Goal: Transaction & Acquisition: Book appointment/travel/reservation

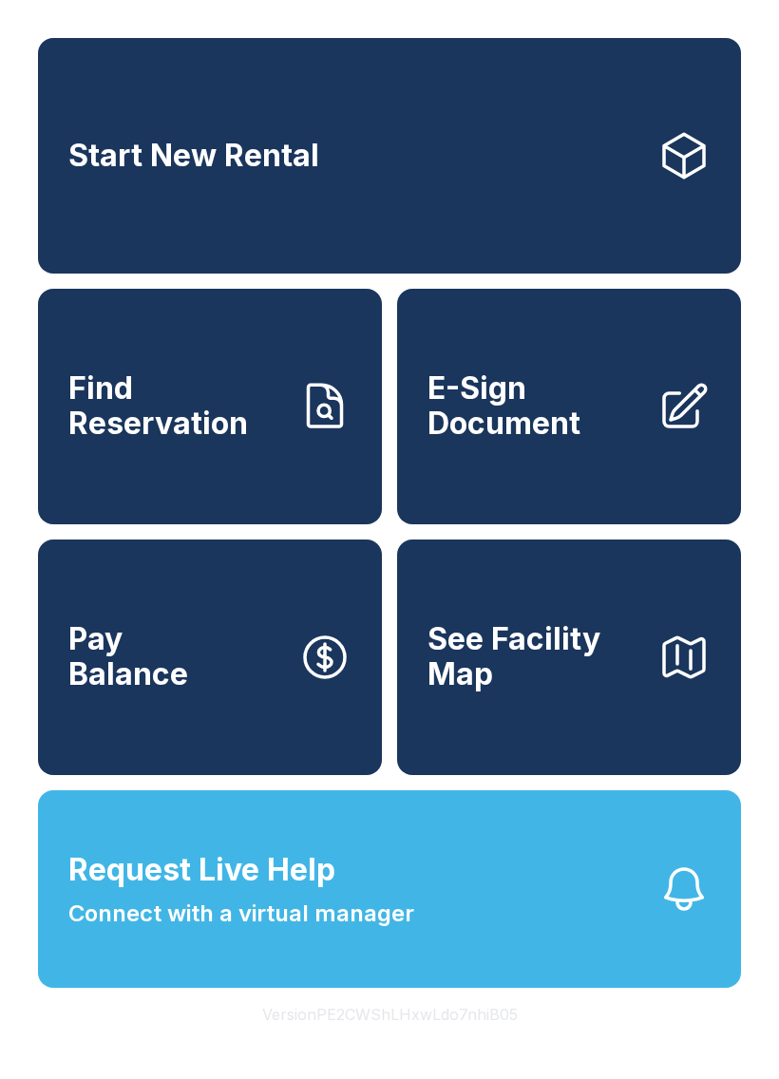
click at [606, 194] on link "Start New Rental" at bounding box center [389, 156] width 703 height 236
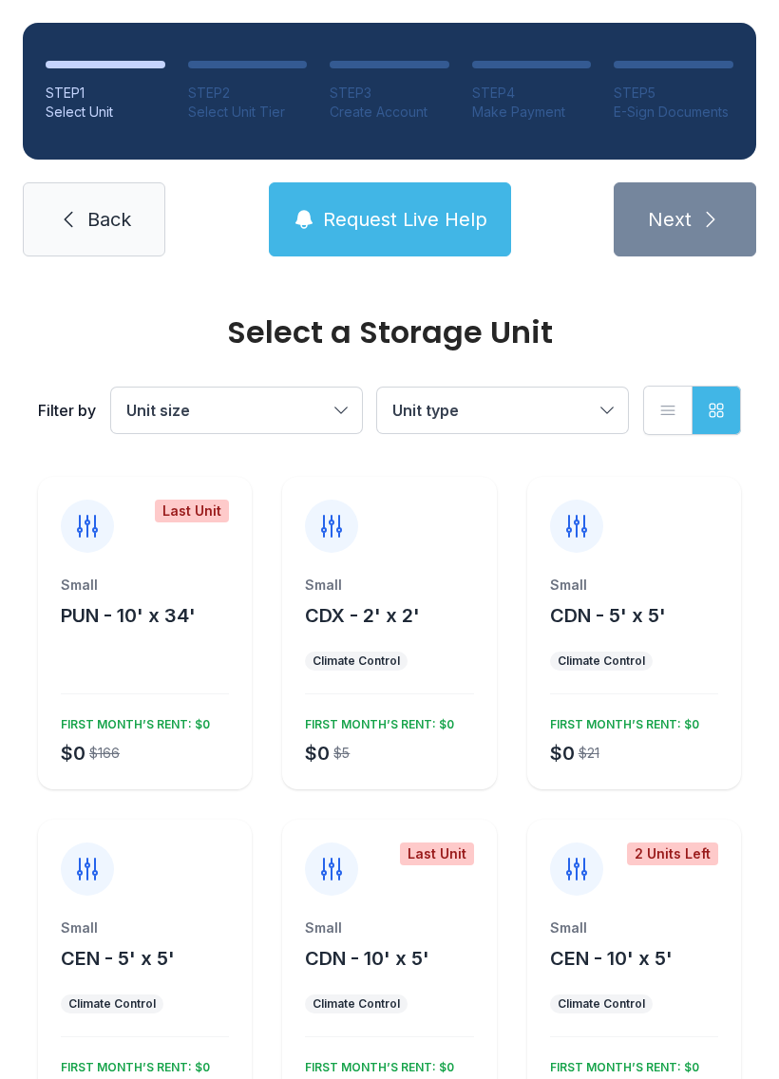
click at [91, 227] on span "Back" at bounding box center [109, 219] width 44 height 27
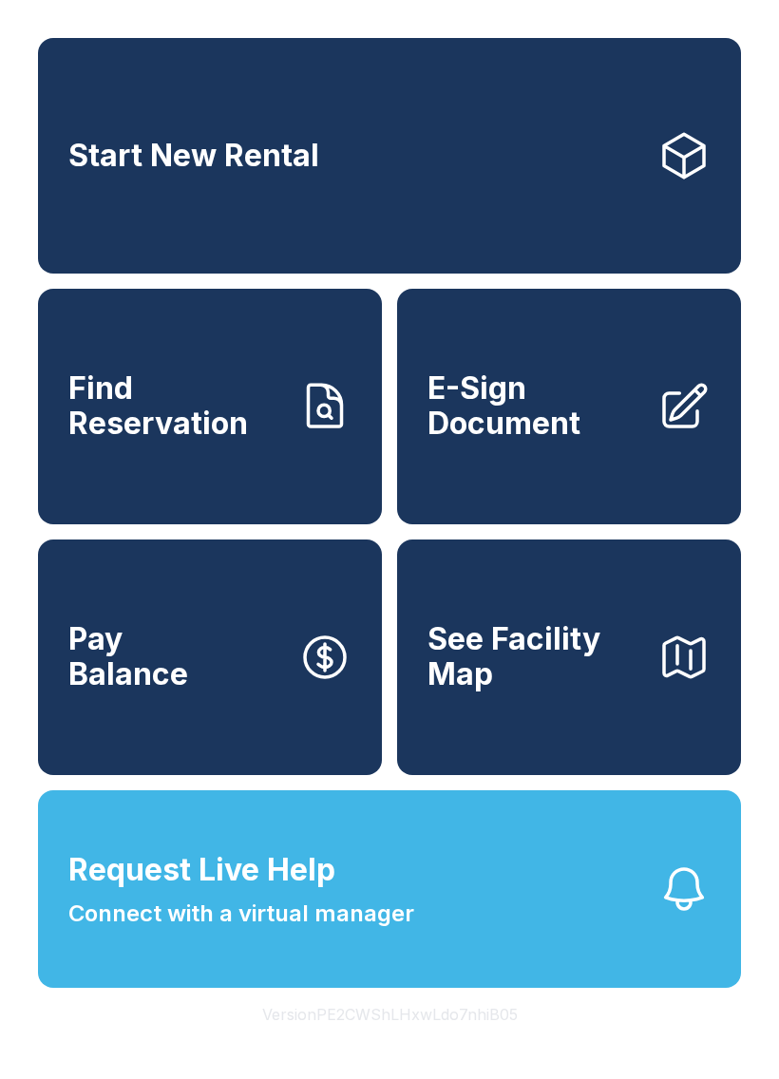
click at [472, 1041] on button "Version PE2CWShLHxwLdo7nhiB05" at bounding box center [390, 1014] width 286 height 53
click at [475, 1041] on button "Version PE2CWShLHxwLdo7nhiB05" at bounding box center [390, 1014] width 286 height 53
click at [474, 1041] on button "Version PE2CWShLHxwLdo7nhiB05" at bounding box center [390, 1014] width 286 height 53
click at [475, 1041] on button "Version PE2CWShLHxwLdo7nhiB05" at bounding box center [390, 1014] width 286 height 53
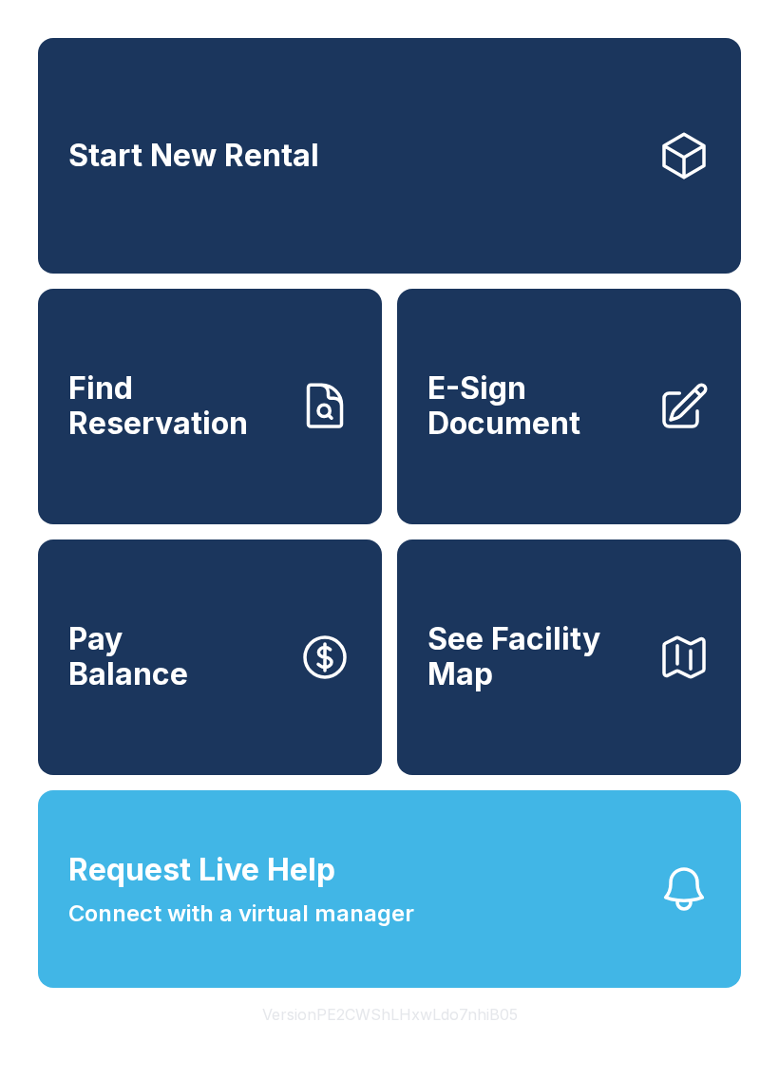
click at [475, 1041] on button "Version PE2CWShLHxwLdo7nhiB05" at bounding box center [390, 1014] width 286 height 53
click at [472, 1041] on button "Version PE2CWShLHxwLdo7nhiB05" at bounding box center [390, 1014] width 286 height 53
click at [474, 1041] on button "Version PE2CWShLHxwLdo7nhiB05" at bounding box center [390, 1014] width 286 height 53
click at [473, 1041] on button "Version PE2CWShLHxwLdo7nhiB05" at bounding box center [390, 1014] width 286 height 53
click at [476, 1041] on button "Version PE2CWShLHxwLdo7nhiB05" at bounding box center [390, 1014] width 286 height 53
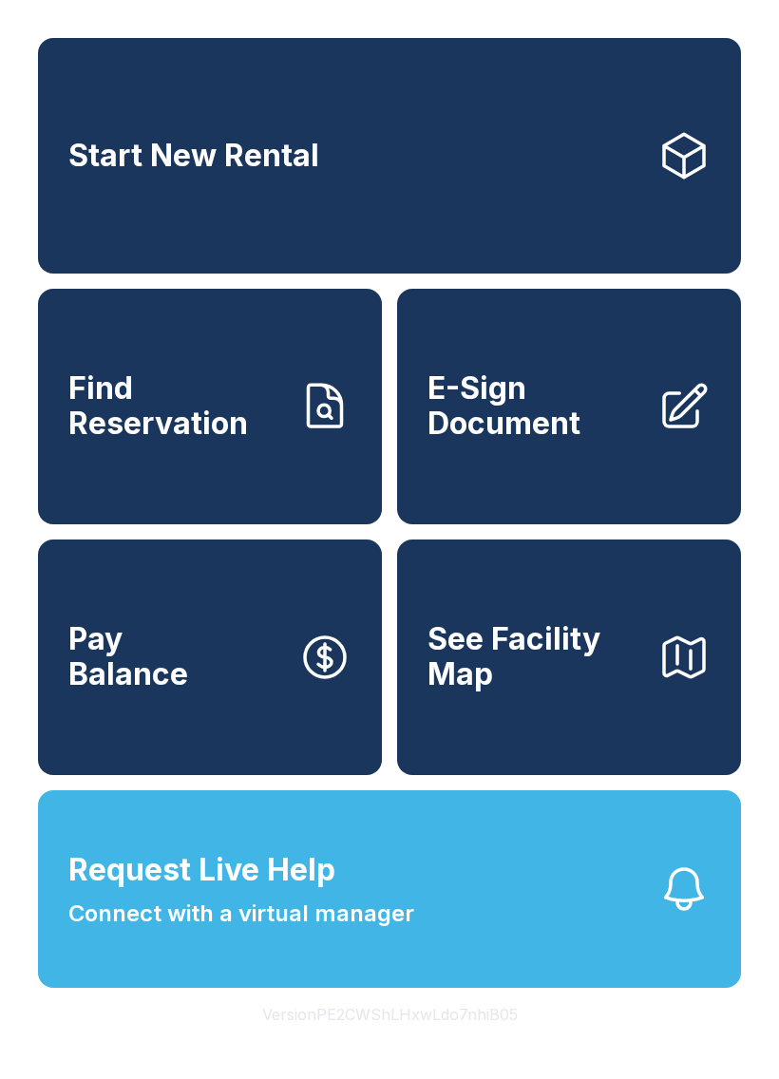
click at [475, 1041] on button "Version PE2CWShLHxwLdo7nhiB05" at bounding box center [390, 1014] width 286 height 53
click at [476, 1041] on button "Version PE2CWShLHxwLdo7nhiB05" at bounding box center [390, 1014] width 286 height 53
click at [475, 1041] on button "Version PE2CWShLHxwLdo7nhiB05" at bounding box center [390, 1014] width 286 height 53
click at [471, 1041] on button "Version PE2CWShLHxwLdo7nhiB05" at bounding box center [390, 1014] width 286 height 53
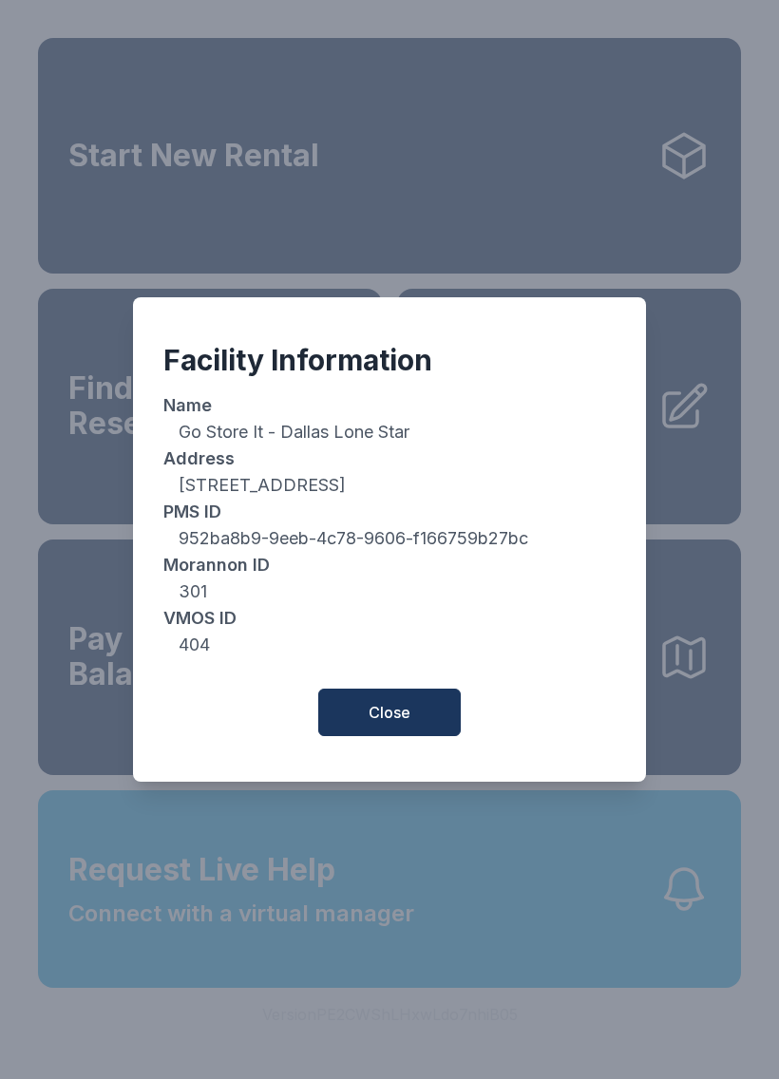
click at [426, 720] on button "Close" at bounding box center [389, 713] width 143 height 48
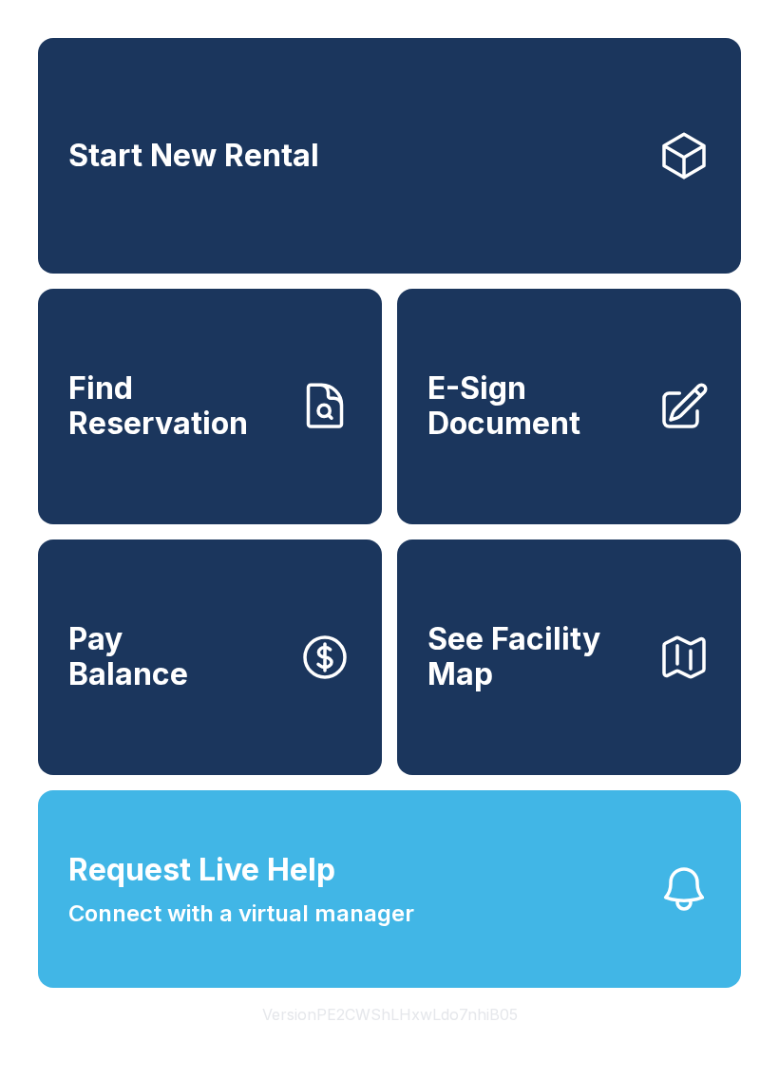
click at [394, 1041] on button "Version PE2CWShLHxwLdo7nhiB05" at bounding box center [390, 1014] width 286 height 53
click at [389, 1041] on button "Version PE2CWShLHxwLdo7nhiB05" at bounding box center [390, 1014] width 286 height 53
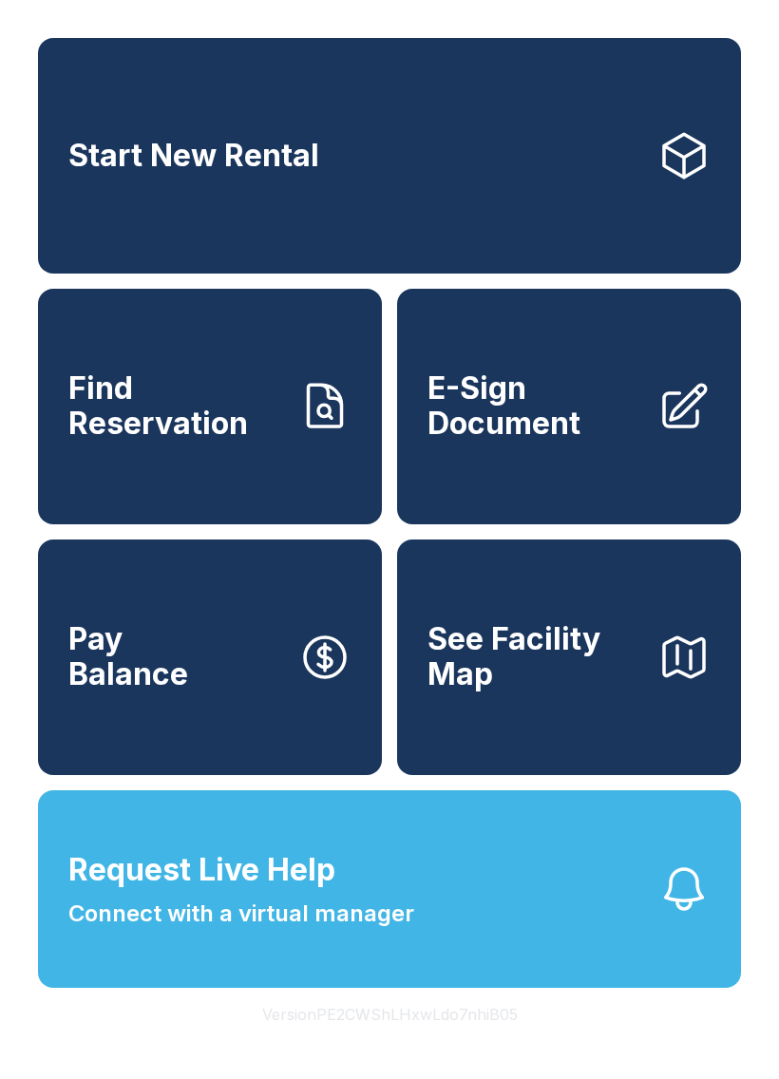
click at [388, 1041] on button "Version PE2CWShLHxwLdo7nhiB05" at bounding box center [390, 1014] width 286 height 53
click at [387, 1041] on button "Version PE2CWShLHxwLdo7nhiB05" at bounding box center [390, 1014] width 286 height 53
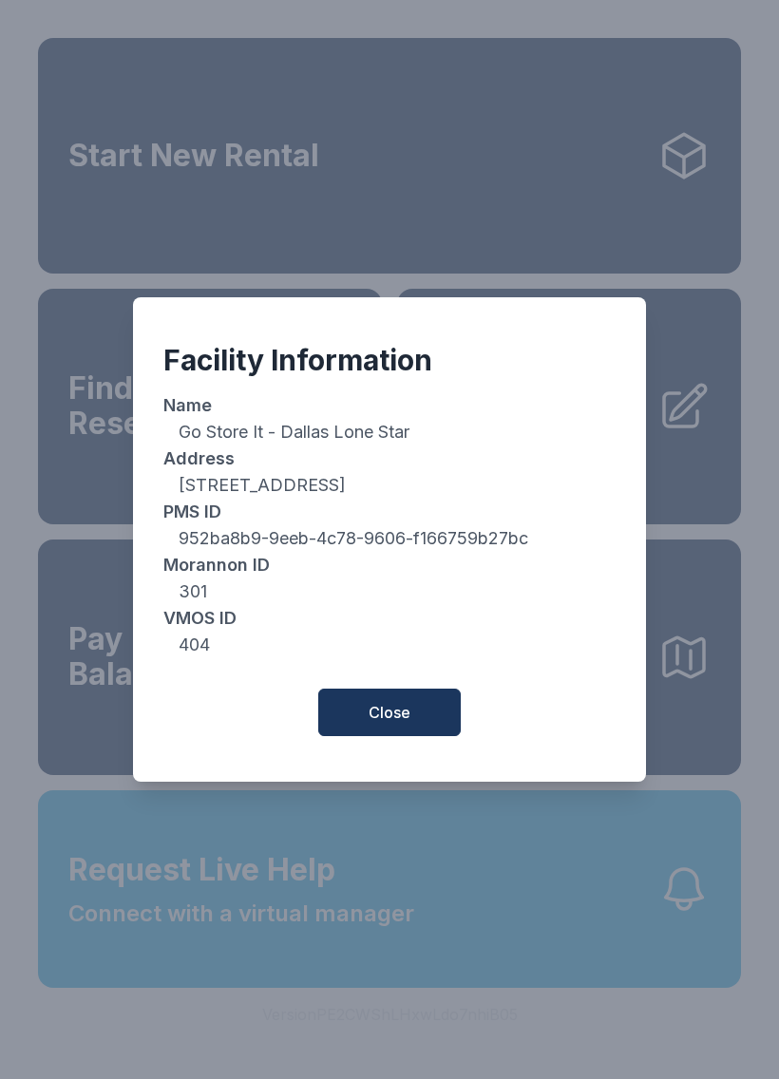
click at [418, 709] on button "Close" at bounding box center [389, 713] width 143 height 48
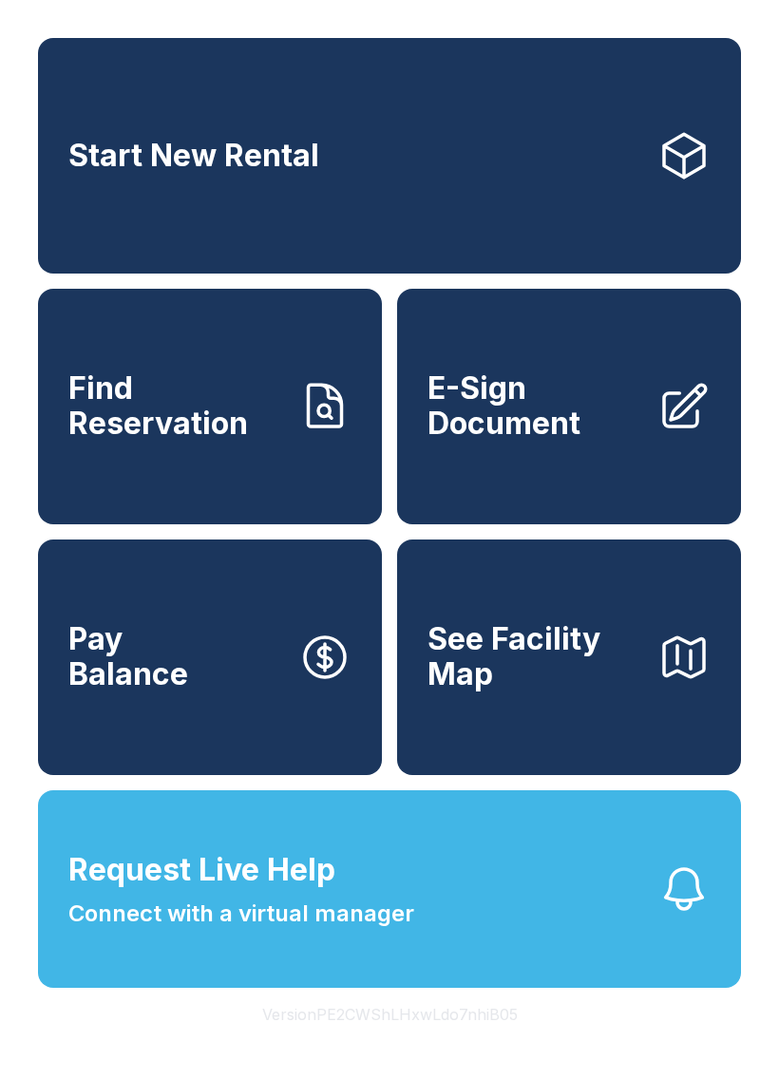
click at [405, 1041] on button "Version PE2CWShLHxwLdo7nhiB05" at bounding box center [390, 1014] width 286 height 53
click at [409, 1041] on button "Version PE2CWShLHxwLdo7nhiB05" at bounding box center [390, 1014] width 286 height 53
click at [398, 1041] on button "Version PE2CWShLHxwLdo7nhiB05" at bounding box center [390, 1014] width 286 height 53
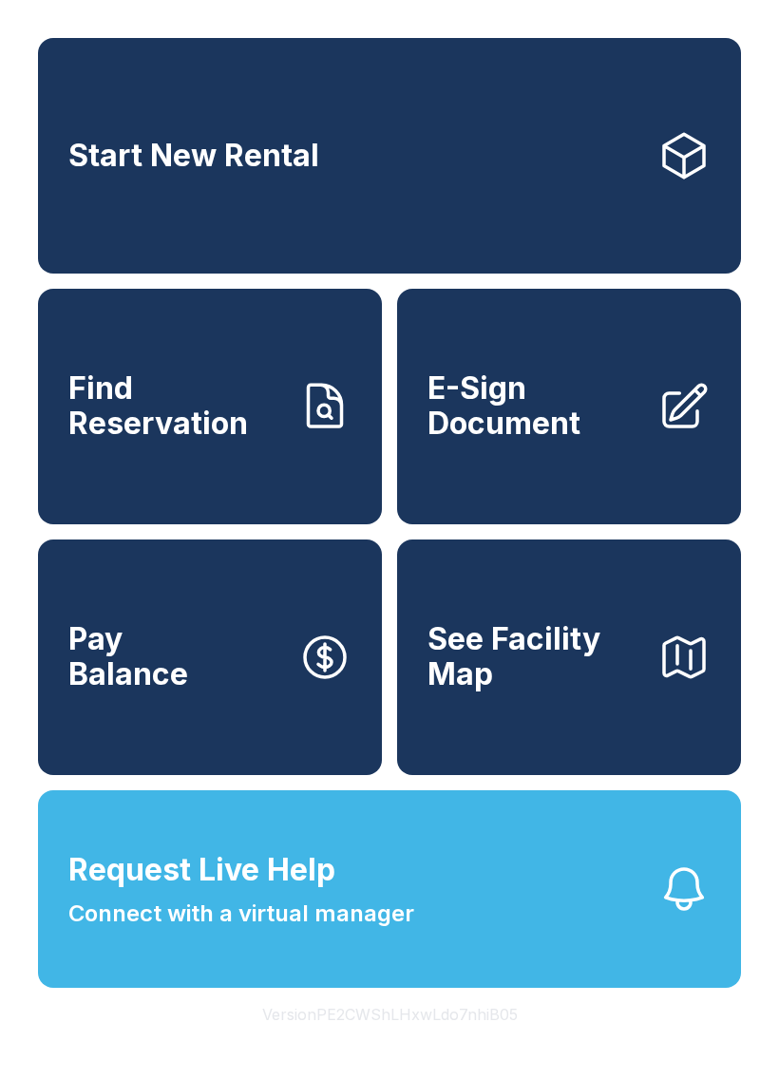
click at [397, 1041] on button "Version PE2CWShLHxwLdo7nhiB05" at bounding box center [390, 1014] width 286 height 53
click at [400, 1041] on button "Version PE2CWShLHxwLdo7nhiB05" at bounding box center [390, 1014] width 286 height 53
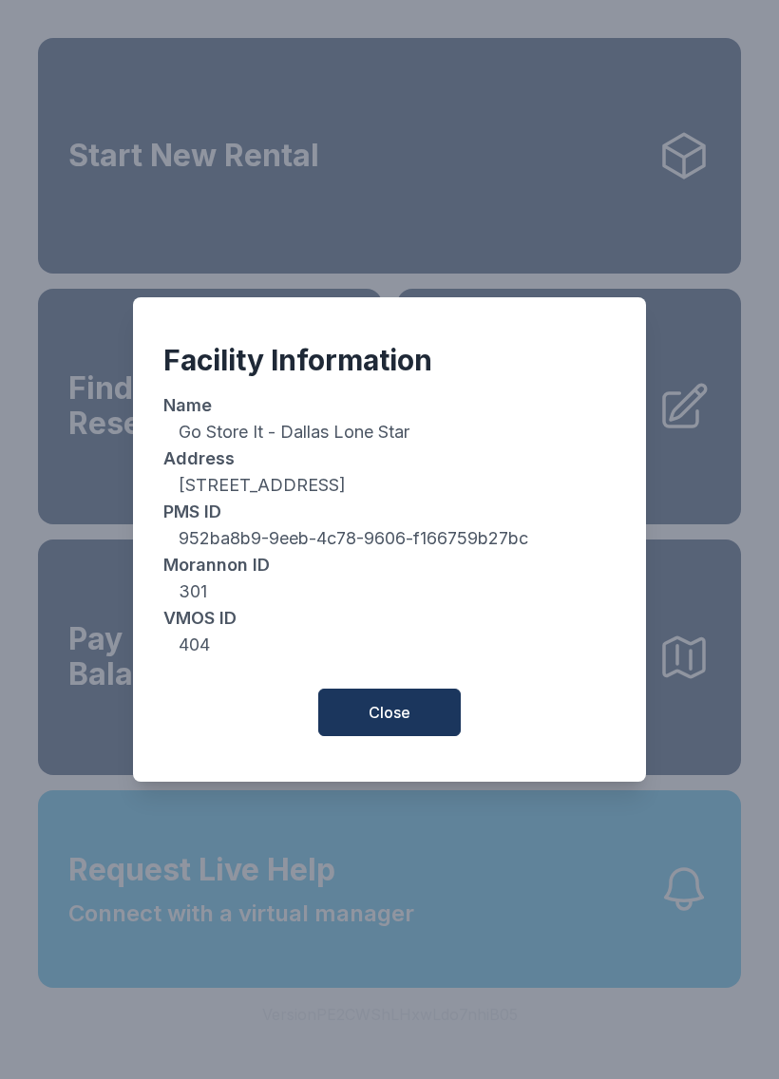
click at [421, 723] on button "Close" at bounding box center [389, 713] width 143 height 48
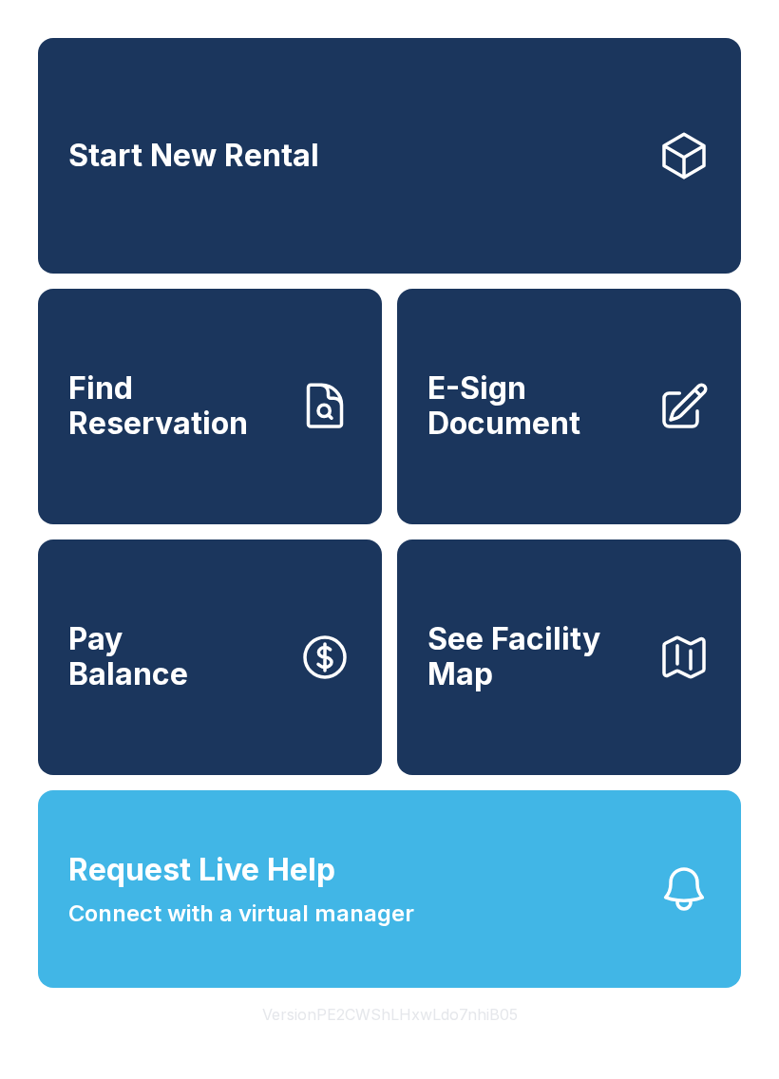
click at [403, 1041] on button "Version PE2CWShLHxwLdo7nhiB05" at bounding box center [390, 1014] width 286 height 53
click at [402, 1041] on button "Version PE2CWShLHxwLdo7nhiB05" at bounding box center [390, 1014] width 286 height 53
click at [399, 1041] on button "Version PE2CWShLHxwLdo7nhiB05" at bounding box center [390, 1014] width 286 height 53
click at [398, 1041] on button "Version PE2CWShLHxwLdo7nhiB05" at bounding box center [390, 1014] width 286 height 53
click at [395, 1041] on button "Version PE2CWShLHxwLdo7nhiB05" at bounding box center [390, 1014] width 286 height 53
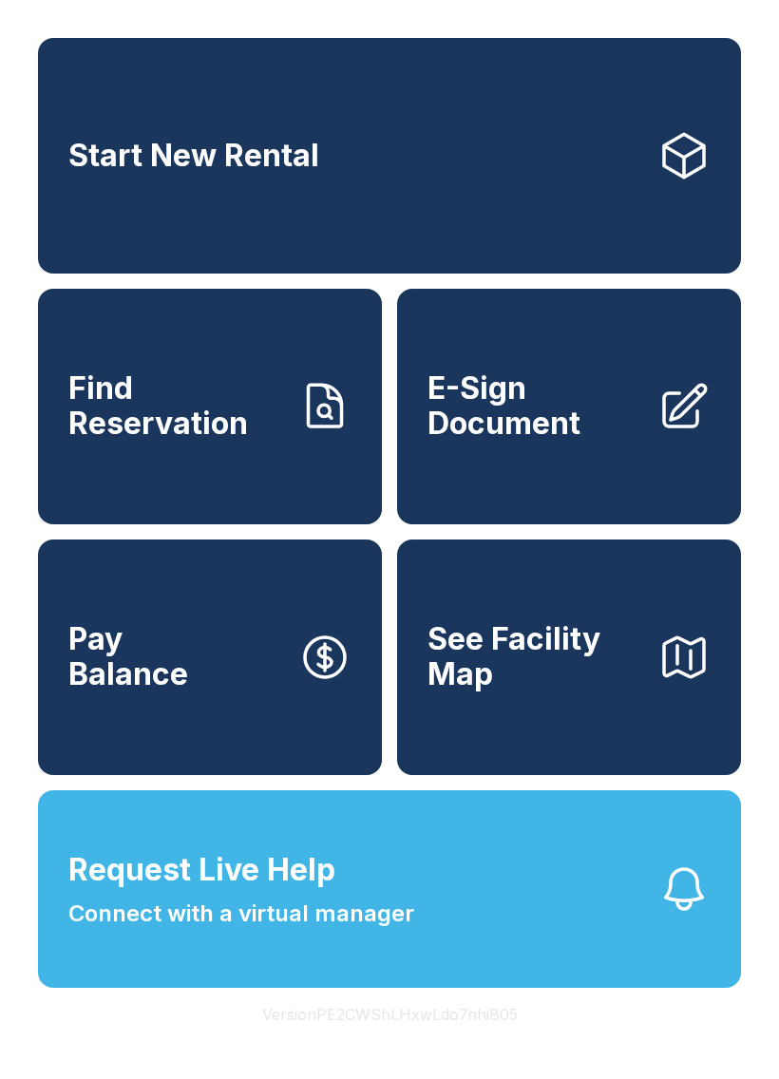
click at [395, 1041] on button "Version PE2CWShLHxwLdo7nhiB05" at bounding box center [390, 1014] width 286 height 53
click at [393, 1041] on button "Version PE2CWShLHxwLdo7nhiB05" at bounding box center [390, 1014] width 286 height 53
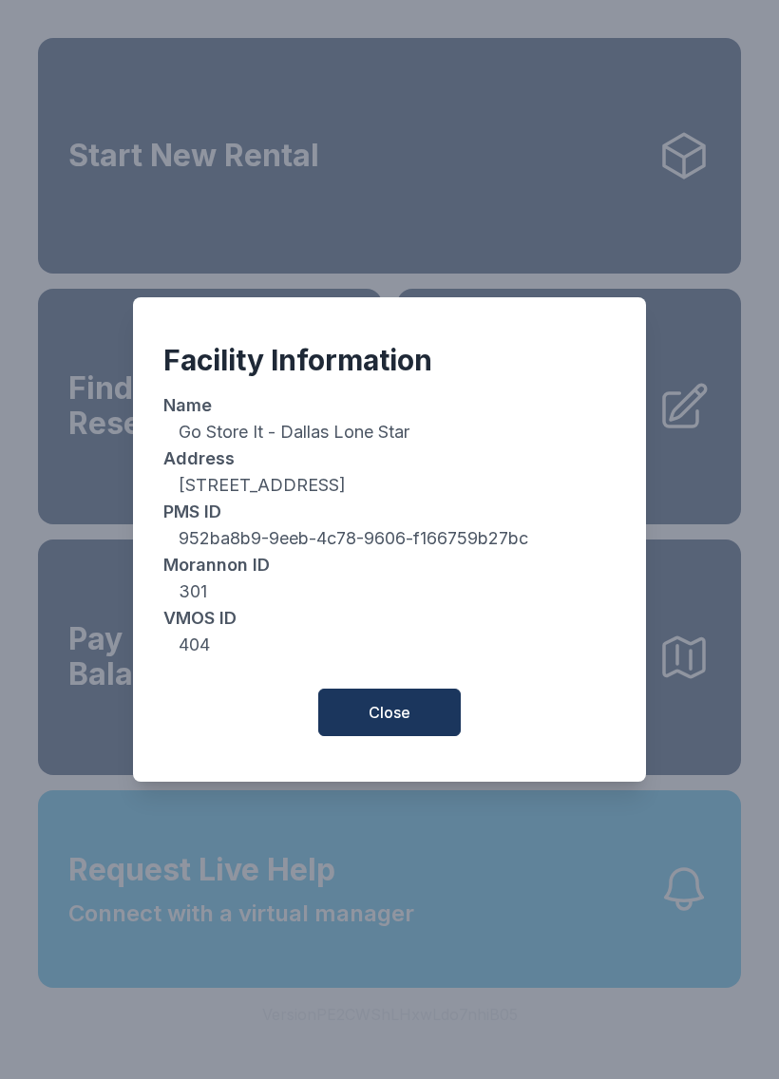
click at [401, 724] on span "Close" at bounding box center [390, 712] width 42 height 23
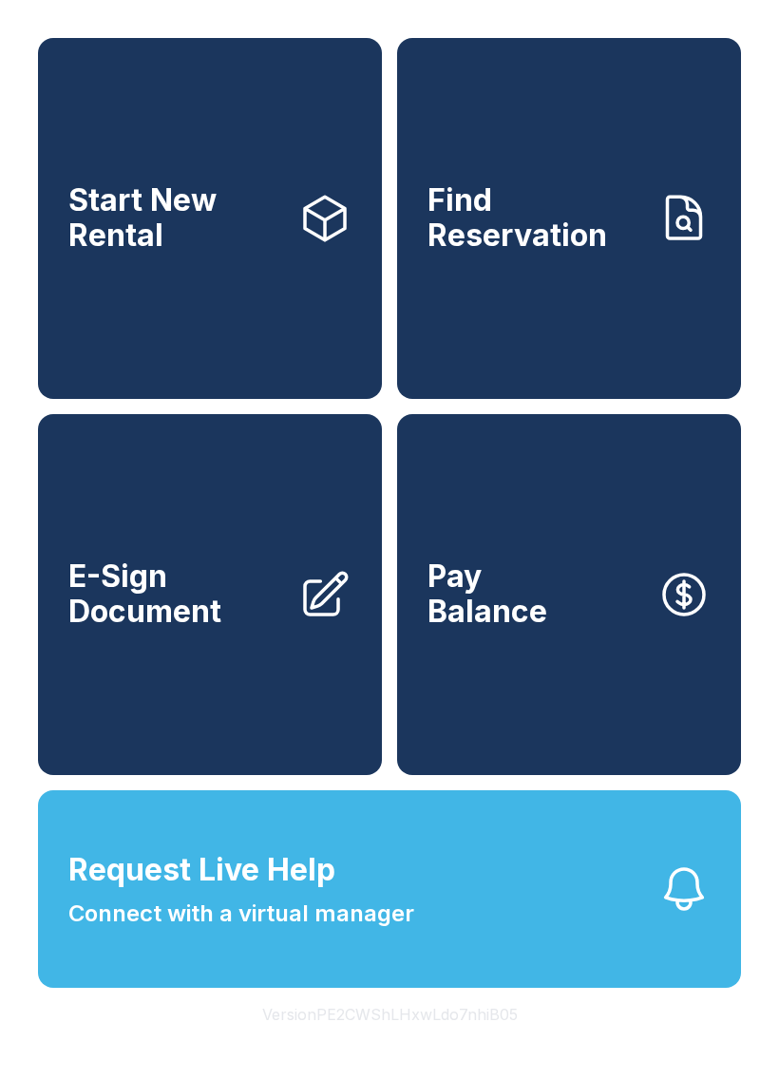
click at [382, 1041] on button "Version PE2CWShLHxwLdo7nhiB05" at bounding box center [390, 1014] width 286 height 53
click at [381, 1041] on button "Version PE2CWShLHxwLdo7nhiB05" at bounding box center [390, 1014] width 286 height 53
click at [391, 1041] on button "Version PE2CWShLHxwLdo7nhiB05" at bounding box center [390, 1014] width 286 height 53
click at [405, 1041] on button "Version PE2CWShLHxwLdo7nhiB05" at bounding box center [390, 1014] width 286 height 53
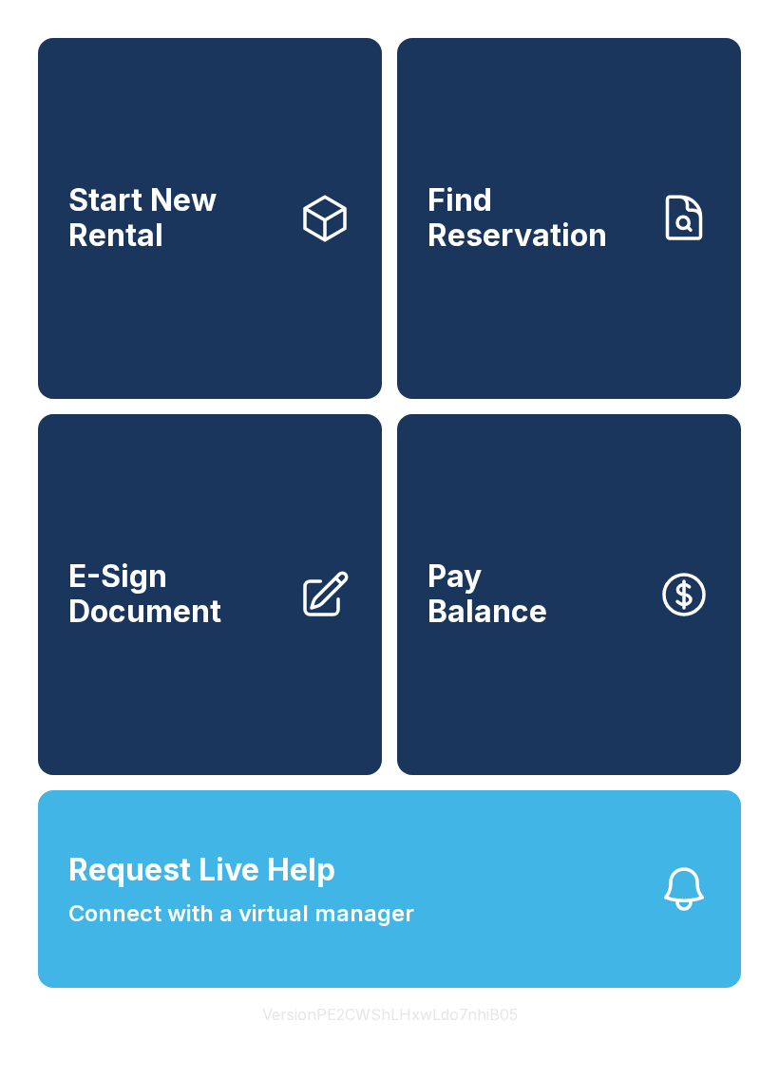
click at [405, 1041] on button "Version PE2CWShLHxwLdo7nhiB05" at bounding box center [390, 1014] width 286 height 53
click at [422, 1041] on button "Version PE2CWShLHxwLdo7nhiB05" at bounding box center [390, 1014] width 286 height 53
click at [407, 1041] on button "Version PE2CWShLHxwLdo7nhiB05" at bounding box center [390, 1014] width 286 height 53
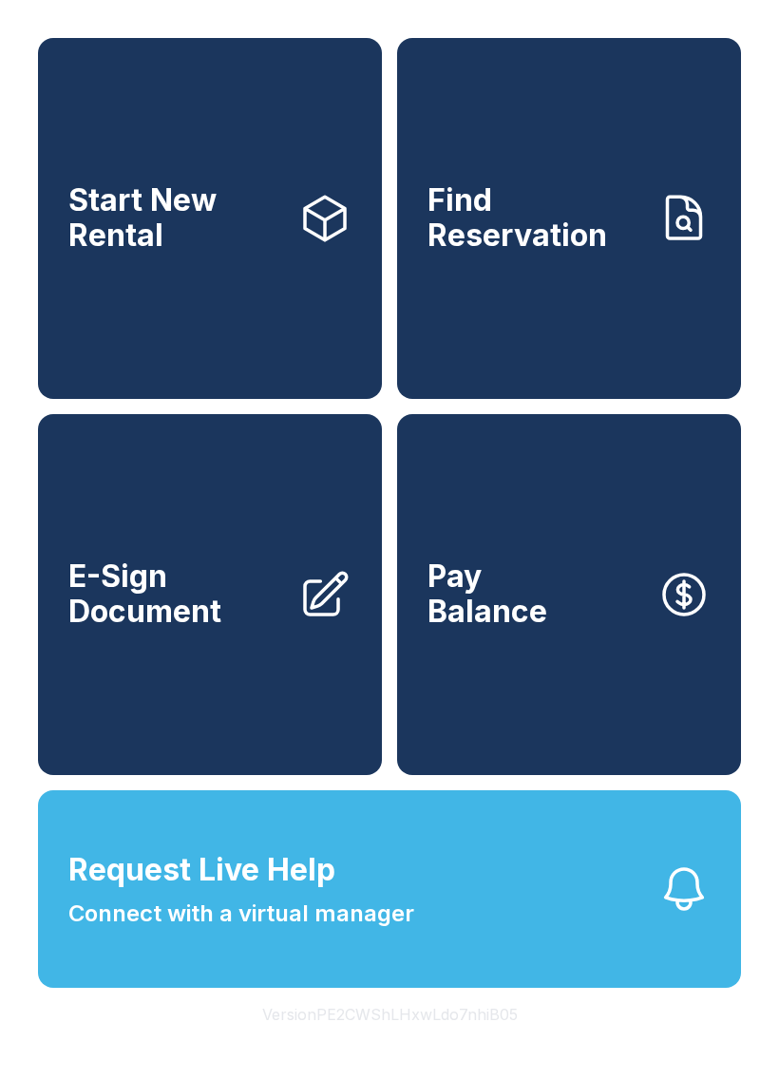
click at [409, 1041] on button "Version PE2CWShLHxwLdo7nhiB05" at bounding box center [390, 1014] width 286 height 53
click at [421, 1041] on button "Version PE2CWShLHxwLdo7nhiB05" at bounding box center [390, 1014] width 286 height 53
click at [428, 1041] on button "Version PE2CWShLHxwLdo7nhiB05" at bounding box center [390, 1014] width 286 height 53
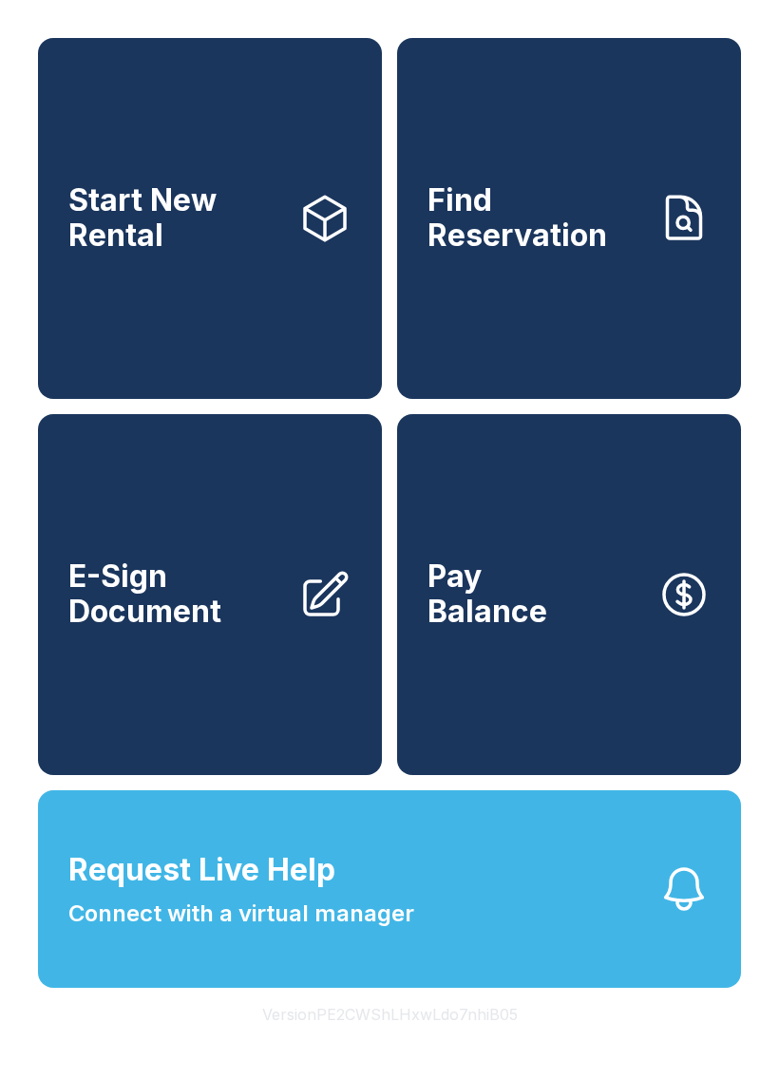
click at [428, 1041] on button "Version PE2CWShLHxwLdo7nhiB05" at bounding box center [390, 1014] width 286 height 53
click at [427, 1041] on button "Version PE2CWShLHxwLdo7nhiB05" at bounding box center [390, 1014] width 286 height 53
click at [442, 1041] on button "Version PE2CWShLHxwLdo7nhiB05" at bounding box center [390, 1014] width 286 height 53
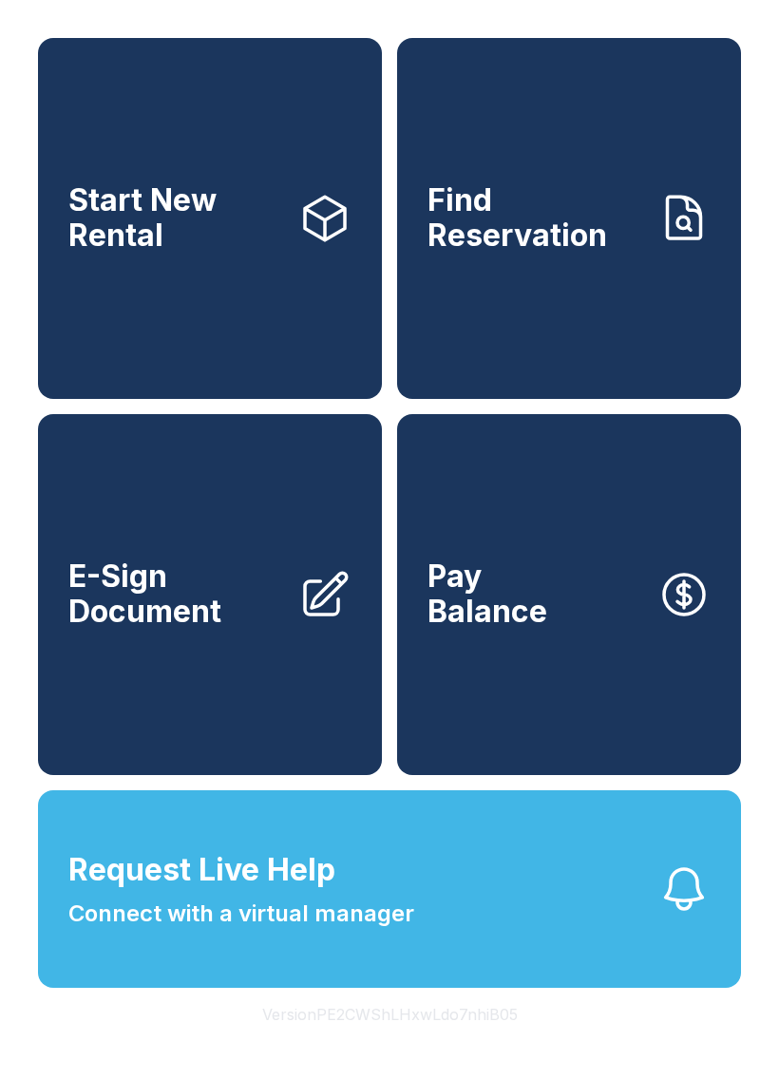
click at [444, 1041] on button "Version PE2CWShLHxwLdo7nhiB05" at bounding box center [390, 1014] width 286 height 53
click at [448, 1041] on button "Version PE2CWShLHxwLdo7nhiB05" at bounding box center [390, 1014] width 286 height 53
click at [436, 1041] on button "Version PE2CWShLHxwLdo7nhiB05" at bounding box center [390, 1014] width 286 height 53
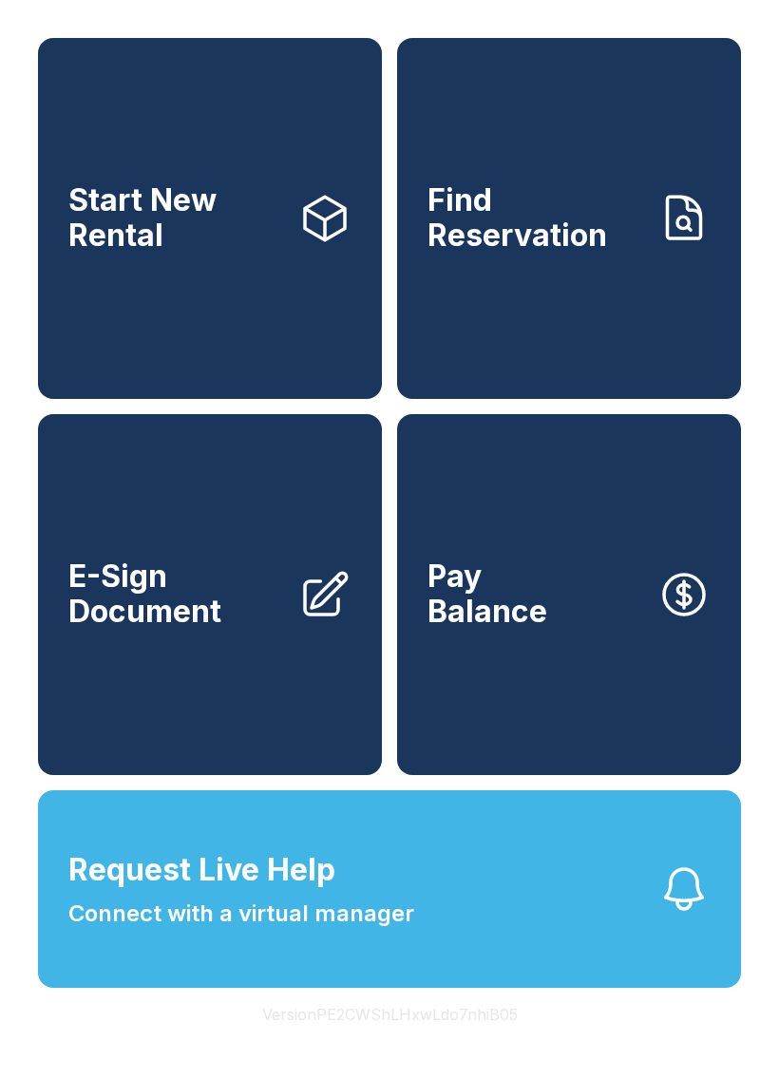
click at [437, 1041] on button "Version PE2CWShLHxwLdo7nhiB05" at bounding box center [390, 1014] width 286 height 53
click at [436, 1041] on button "Version PE2CWShLHxwLdo7nhiB05" at bounding box center [390, 1014] width 286 height 53
click at [437, 1041] on button "Version PE2CWShLHxwLdo7nhiB05" at bounding box center [390, 1014] width 286 height 53
click at [436, 1041] on button "Version PE2CWShLHxwLdo7nhiB05" at bounding box center [390, 1014] width 286 height 53
click at [434, 1041] on button "Version PE2CWShLHxwLdo7nhiB05" at bounding box center [390, 1014] width 286 height 53
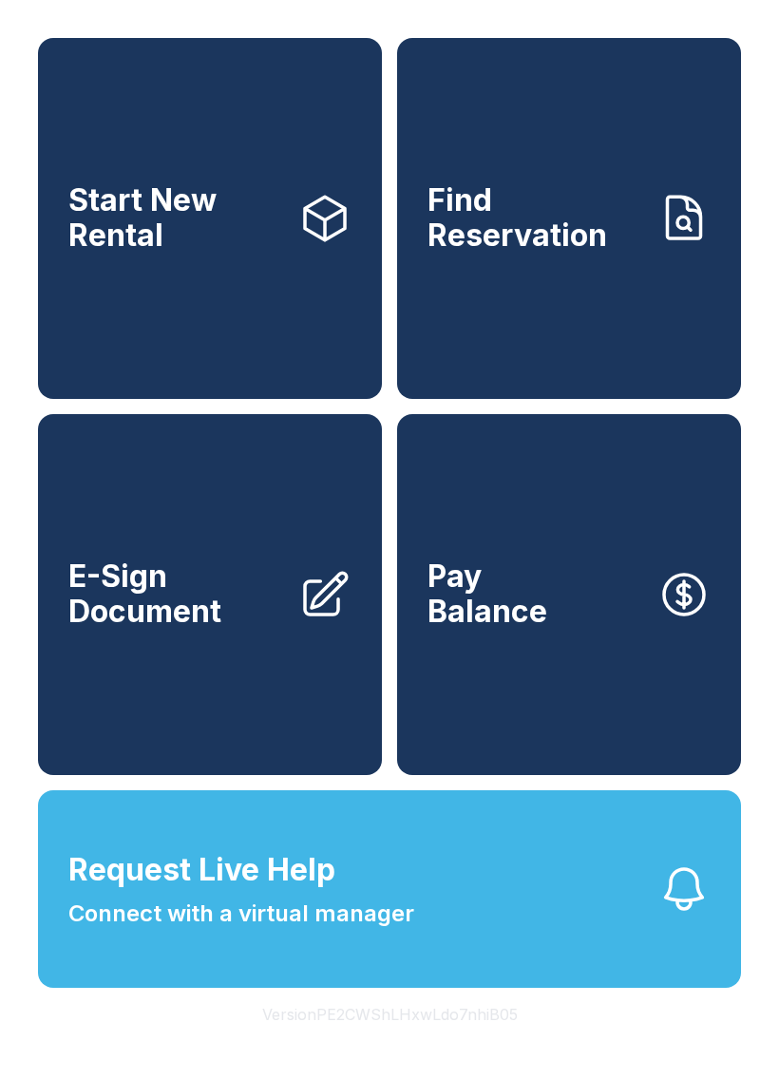
click at [433, 1041] on button "Version PE2CWShLHxwLdo7nhiB05" at bounding box center [390, 1014] width 286 height 53
click at [430, 1041] on button "Version PE2CWShLHxwLdo7nhiB05" at bounding box center [390, 1014] width 286 height 53
click at [424, 1041] on button "Version PE2CWShLHxwLdo7nhiB05" at bounding box center [390, 1014] width 286 height 53
click at [423, 1041] on button "Version PE2CWShLHxwLdo7nhiB05" at bounding box center [390, 1014] width 286 height 53
click at [426, 1041] on button "Version PE2CWShLHxwLdo7nhiB05" at bounding box center [390, 1014] width 286 height 53
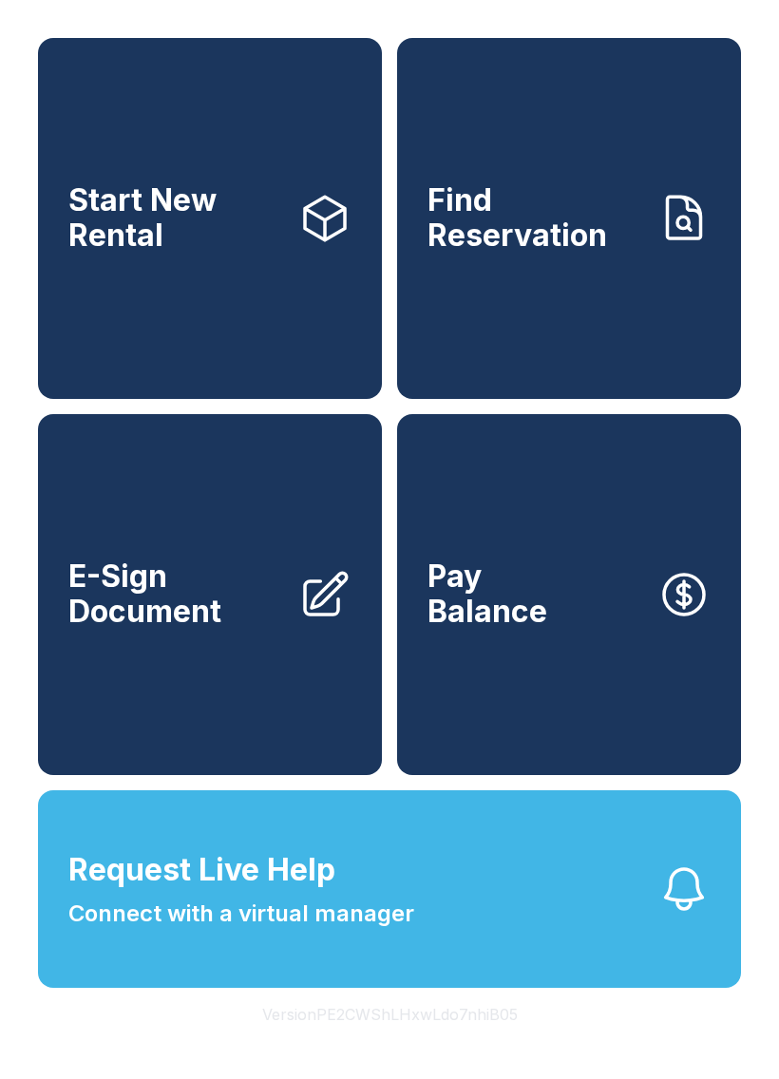
click at [426, 1041] on button "Version PE2CWShLHxwLdo7nhiB05" at bounding box center [390, 1014] width 286 height 53
click at [428, 1041] on button "Version PE2CWShLHxwLdo7nhiB05" at bounding box center [390, 1014] width 286 height 53
click at [430, 1041] on button "Version PE2CWShLHxwLdo7nhiB05" at bounding box center [390, 1014] width 286 height 53
click at [429, 1041] on button "Version PE2CWShLHxwLdo7nhiB05" at bounding box center [390, 1014] width 286 height 53
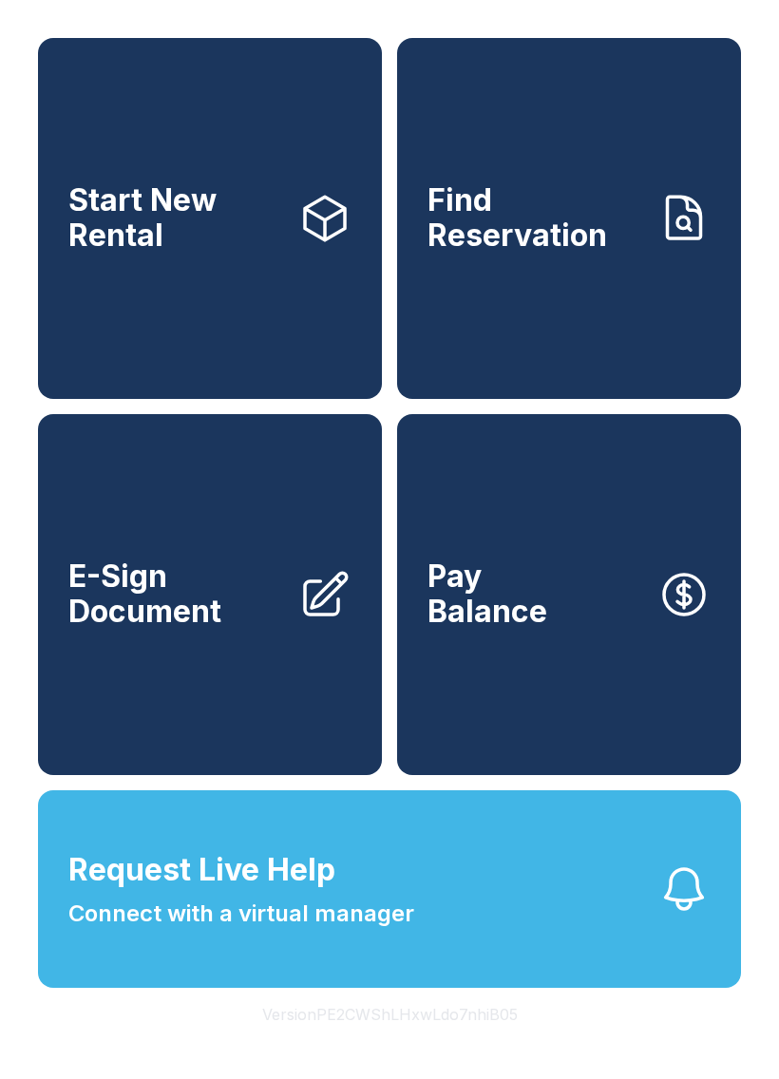
click at [433, 1041] on button "Version PE2CWShLHxwLdo7nhiB05" at bounding box center [390, 1014] width 286 height 53
click at [430, 1041] on button "Version PE2CWShLHxwLdo7nhiB05" at bounding box center [390, 1014] width 286 height 53
click at [429, 1041] on button "Version PE2CWShLHxwLdo7nhiB05" at bounding box center [390, 1014] width 286 height 53
click at [436, 1041] on button "Version PE2CWShLHxwLdo7nhiB05" at bounding box center [390, 1014] width 286 height 53
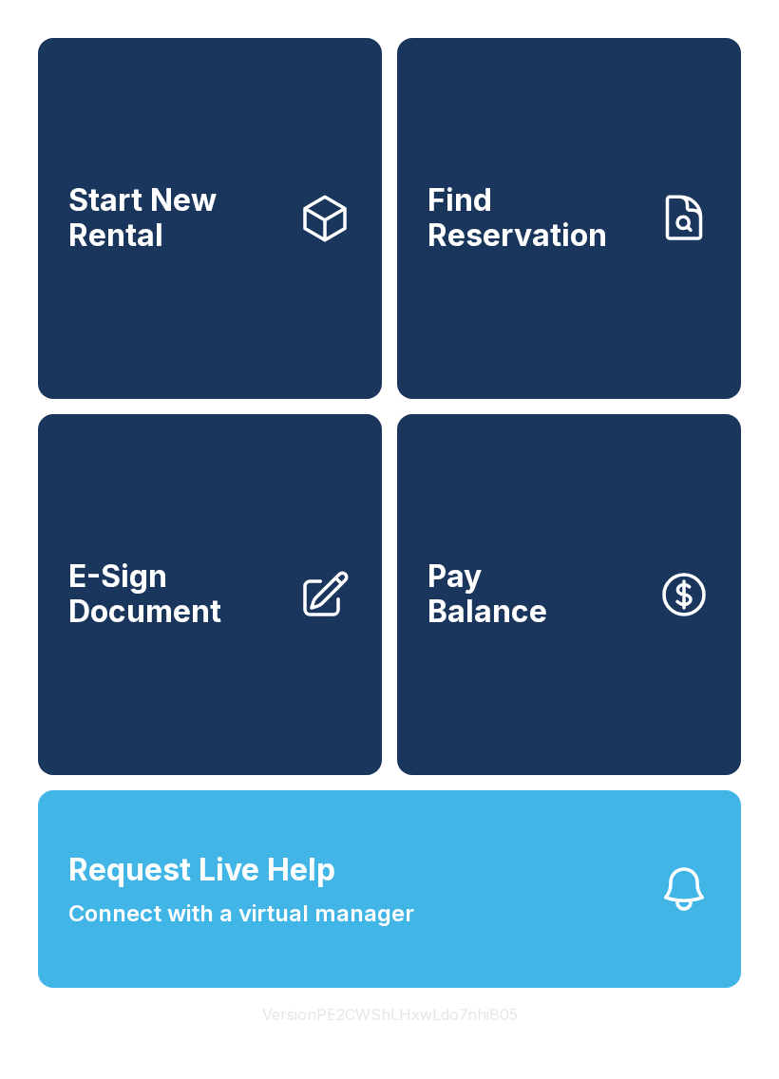
click at [435, 1041] on button "Version PE2CWShLHxwLdo7nhiB05" at bounding box center [390, 1014] width 286 height 53
click at [436, 1041] on button "Version PE2CWShLHxwLdo7nhiB05" at bounding box center [390, 1014] width 286 height 53
click at [441, 1041] on button "Version PE2CWShLHxwLdo7nhiB05" at bounding box center [390, 1014] width 286 height 53
click at [440, 1041] on button "Version PE2CWShLHxwLdo7nhiB05" at bounding box center [390, 1014] width 286 height 53
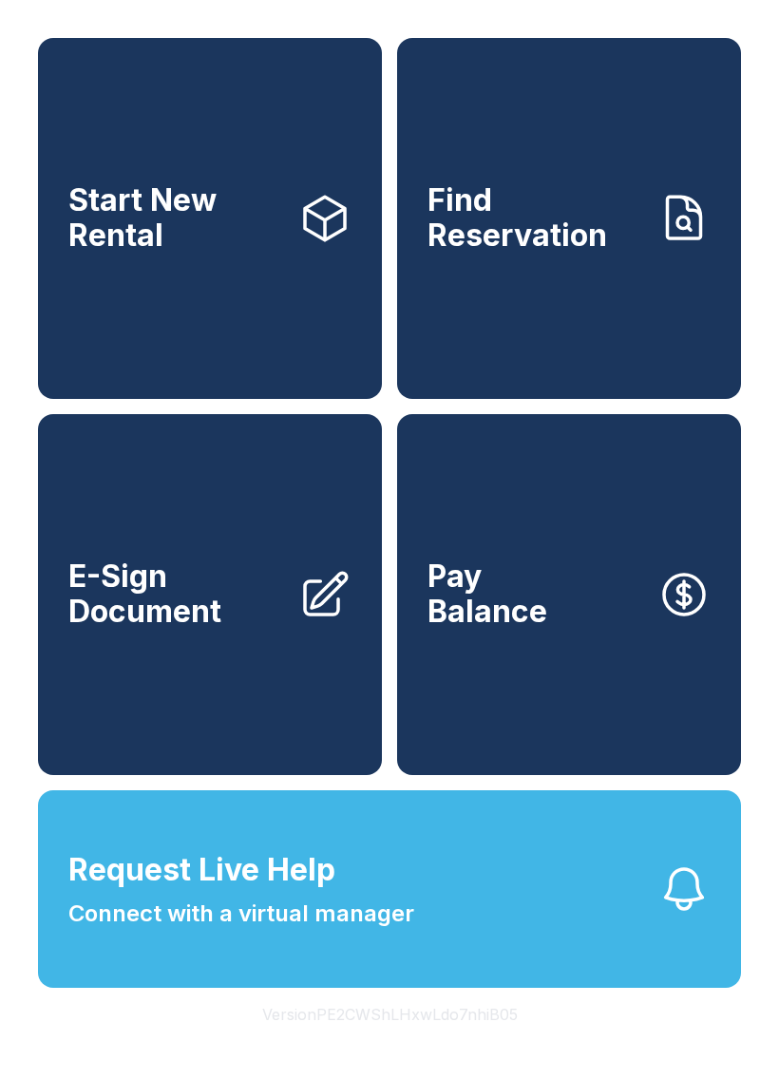
click at [435, 1041] on button "Version PE2CWShLHxwLdo7nhiB05" at bounding box center [390, 1014] width 286 height 53
click at [434, 1041] on button "Version PE2CWShLHxwLdo7nhiB05" at bounding box center [390, 1014] width 286 height 53
click at [123, 297] on link "Start New Rental" at bounding box center [210, 218] width 344 height 361
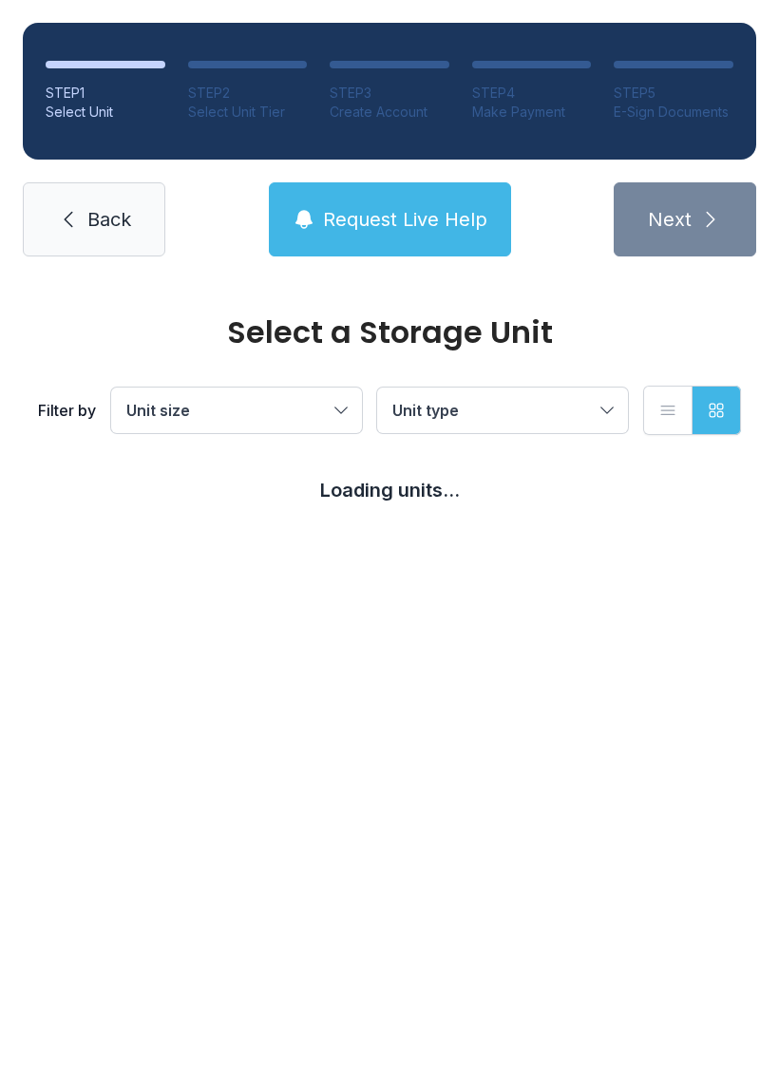
click at [71, 196] on link "Back" at bounding box center [94, 219] width 143 height 74
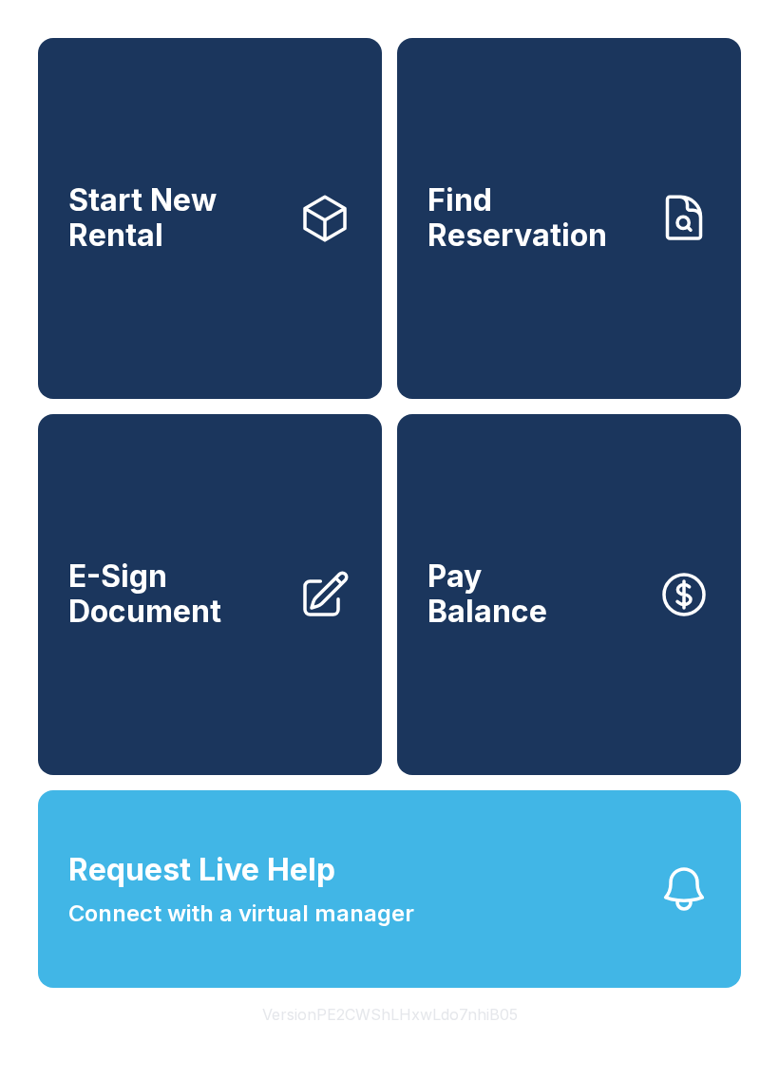
click at [367, 1041] on button "Version PE2CWShLHxwLdo7nhiB05" at bounding box center [390, 1014] width 286 height 53
click at [366, 1041] on button "Version PE2CWShLHxwLdo7nhiB05" at bounding box center [390, 1014] width 286 height 53
click at [376, 1041] on button "Version PE2CWShLHxwLdo7nhiB05" at bounding box center [390, 1014] width 286 height 53
click at [375, 1041] on button "Version PE2CWShLHxwLdo7nhiB05" at bounding box center [390, 1014] width 286 height 53
click at [369, 1041] on button "Version PE2CWShLHxwLdo7nhiB05" at bounding box center [390, 1014] width 286 height 53
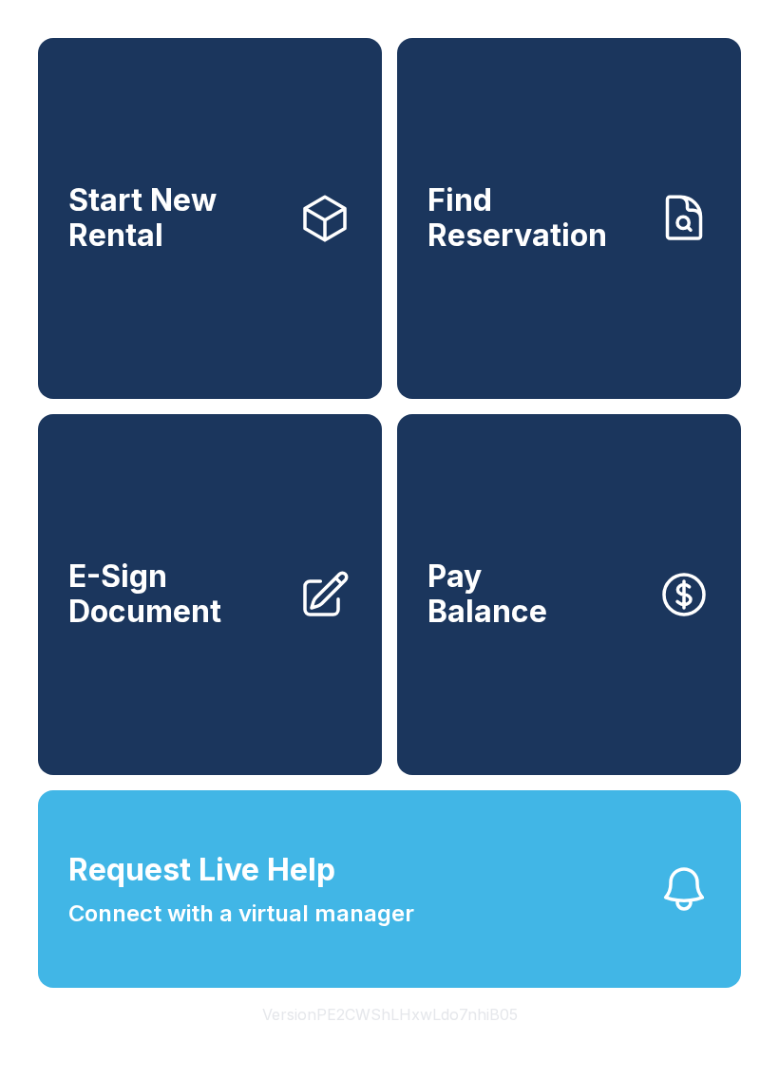
click at [369, 1041] on button "Version PE2CWShLHxwLdo7nhiB05" at bounding box center [390, 1014] width 286 height 53
click at [372, 1041] on button "Version PE2CWShLHxwLdo7nhiB05" at bounding box center [390, 1014] width 286 height 53
click at [363, 1041] on button "Version PE2CWShLHxwLdo7nhiB05" at bounding box center [390, 1014] width 286 height 53
click at [374, 1041] on button "Version PE2CWShLHxwLdo7nhiB05" at bounding box center [390, 1014] width 286 height 53
click at [409, 1041] on button "Version PE2CWShLHxwLdo7nhiB05" at bounding box center [390, 1014] width 286 height 53
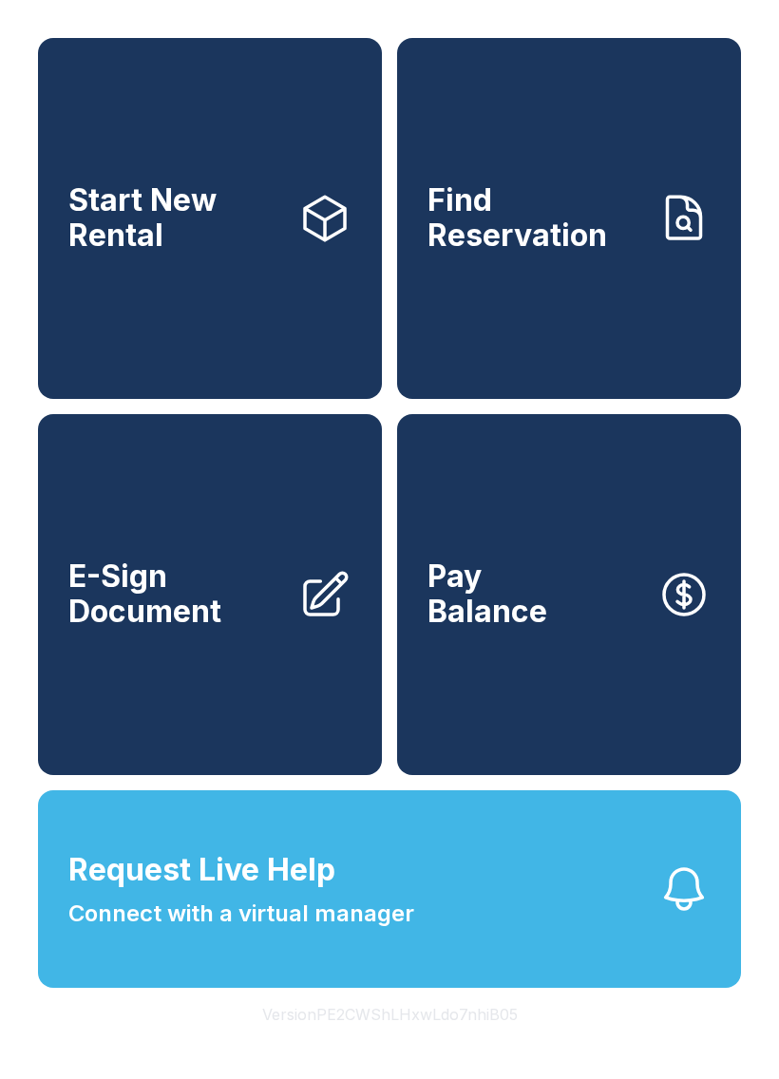
click at [408, 1041] on button "Version PE2CWShLHxwLdo7nhiB05" at bounding box center [390, 1014] width 286 height 53
click at [413, 1041] on button "Version PE2CWShLHxwLdo7nhiB05" at bounding box center [390, 1014] width 286 height 53
click at [411, 1041] on button "Version PE2CWShLHxwLdo7nhiB05" at bounding box center [390, 1014] width 286 height 53
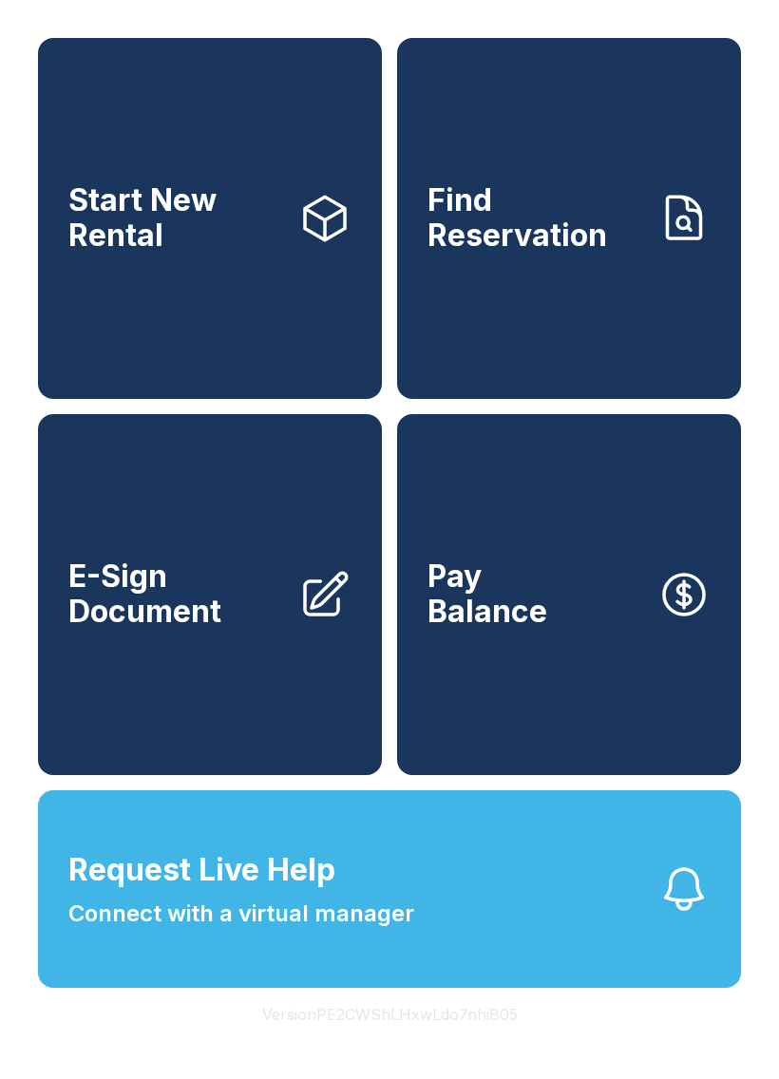
click at [417, 1041] on button "Version PE2CWShLHxwLdo7nhiB05" at bounding box center [390, 1014] width 286 height 53
click at [414, 1041] on button "Version PE2CWShLHxwLdo7nhiB05" at bounding box center [390, 1014] width 286 height 53
click at [413, 1041] on button "Version PE2CWShLHxwLdo7nhiB05" at bounding box center [390, 1014] width 286 height 53
click at [428, 1041] on button "Version PE2CWShLHxwLdo7nhiB05" at bounding box center [390, 1014] width 286 height 53
click at [427, 1041] on button "Version PE2CWShLHxwLdo7nhiB05" at bounding box center [390, 1014] width 286 height 53
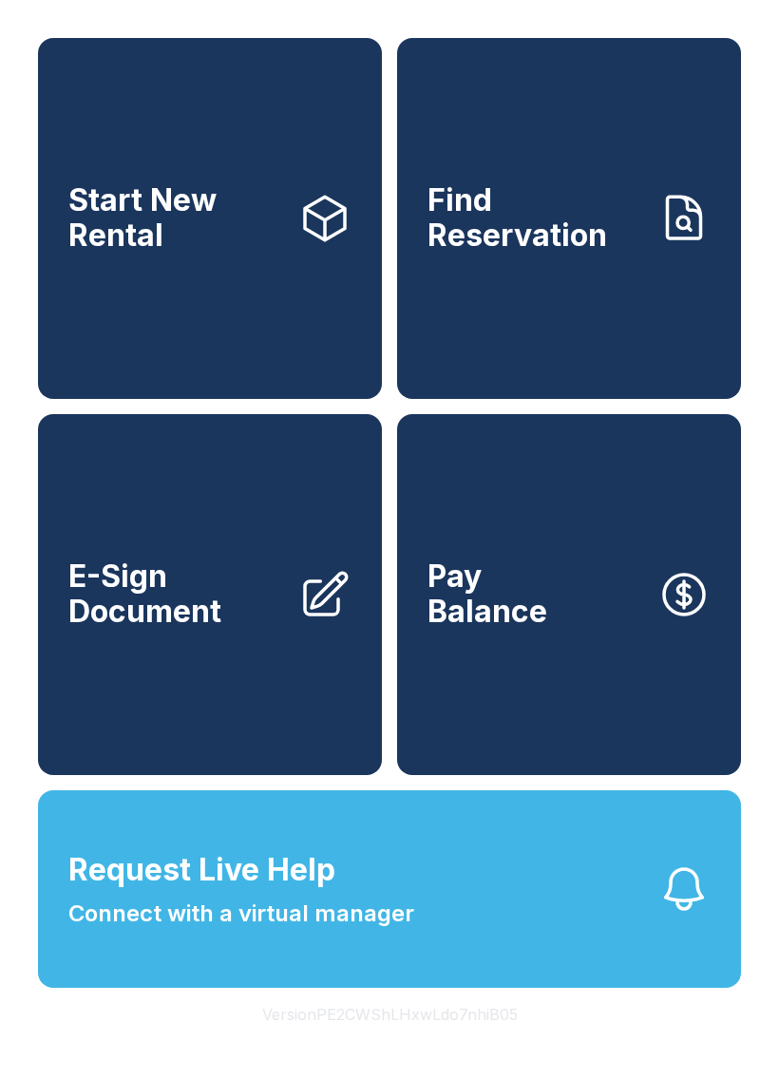
click at [481, 1041] on button "Version PE2CWShLHxwLdo7nhiB05" at bounding box center [390, 1014] width 286 height 53
click at [485, 1041] on button "Version PE2CWShLHxwLdo7nhiB05" at bounding box center [390, 1014] width 286 height 53
click at [495, 1041] on button "Version PE2CWShLHxwLdo7nhiB05" at bounding box center [390, 1014] width 286 height 53
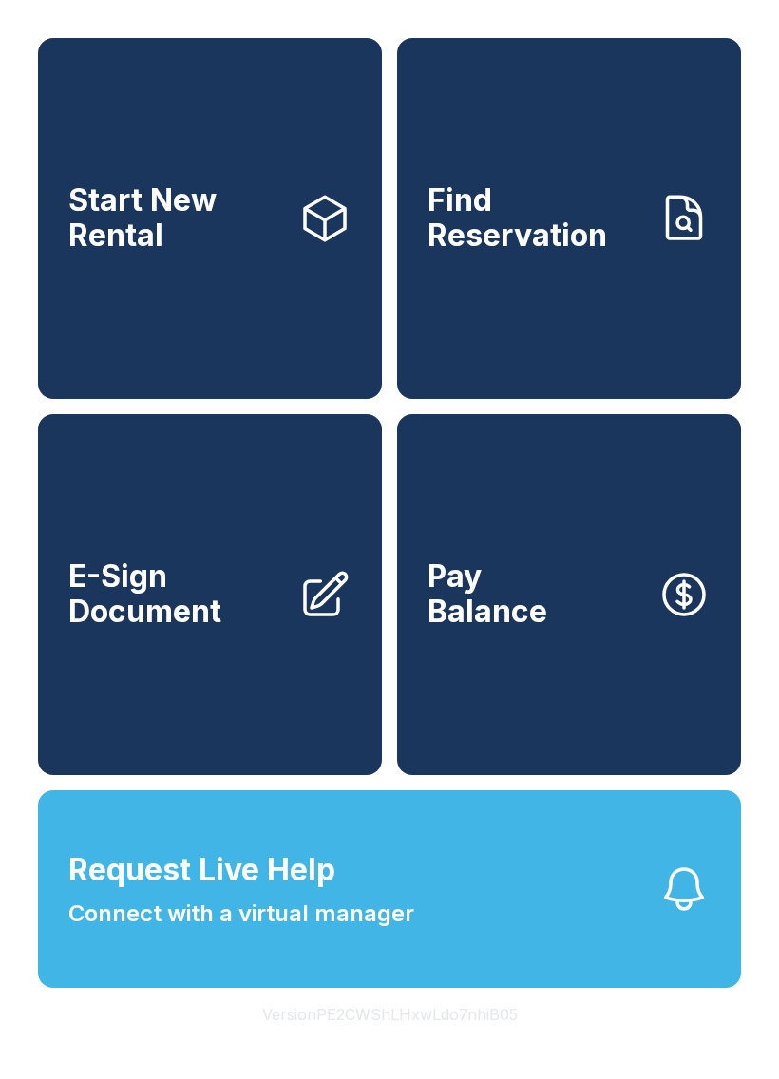
click at [494, 1041] on button "Version PE2CWShLHxwLdo7nhiB05" at bounding box center [390, 1014] width 286 height 53
click at [497, 1041] on button "Version PE2CWShLHxwLdo7nhiB05" at bounding box center [390, 1014] width 286 height 53
click at [114, 276] on link "Start New Rental" at bounding box center [210, 218] width 344 height 361
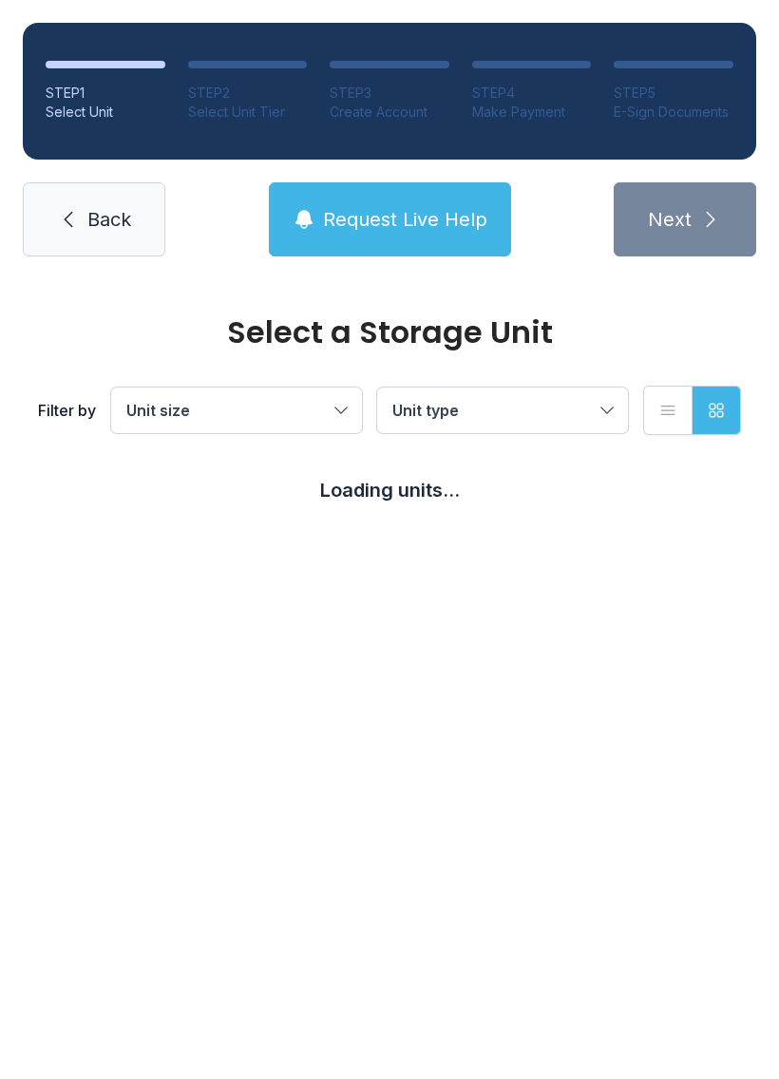
click at [67, 225] on icon at bounding box center [68, 219] width 23 height 23
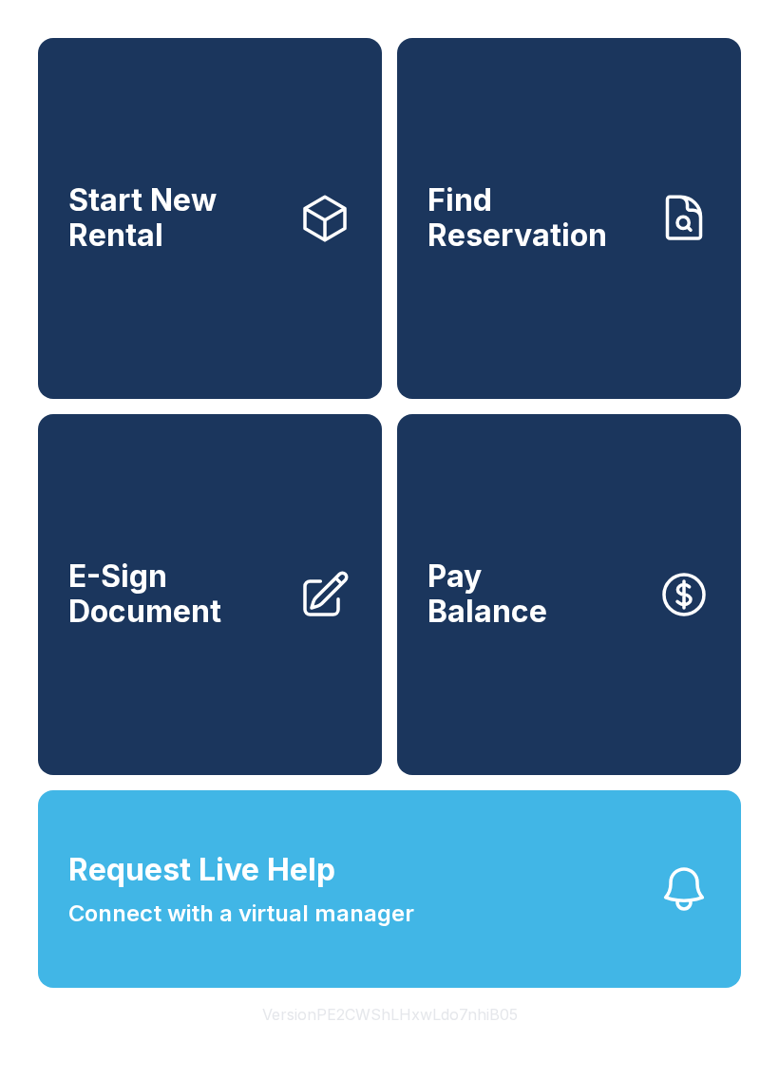
click at [214, 338] on link "Start New Rental" at bounding box center [210, 218] width 344 height 361
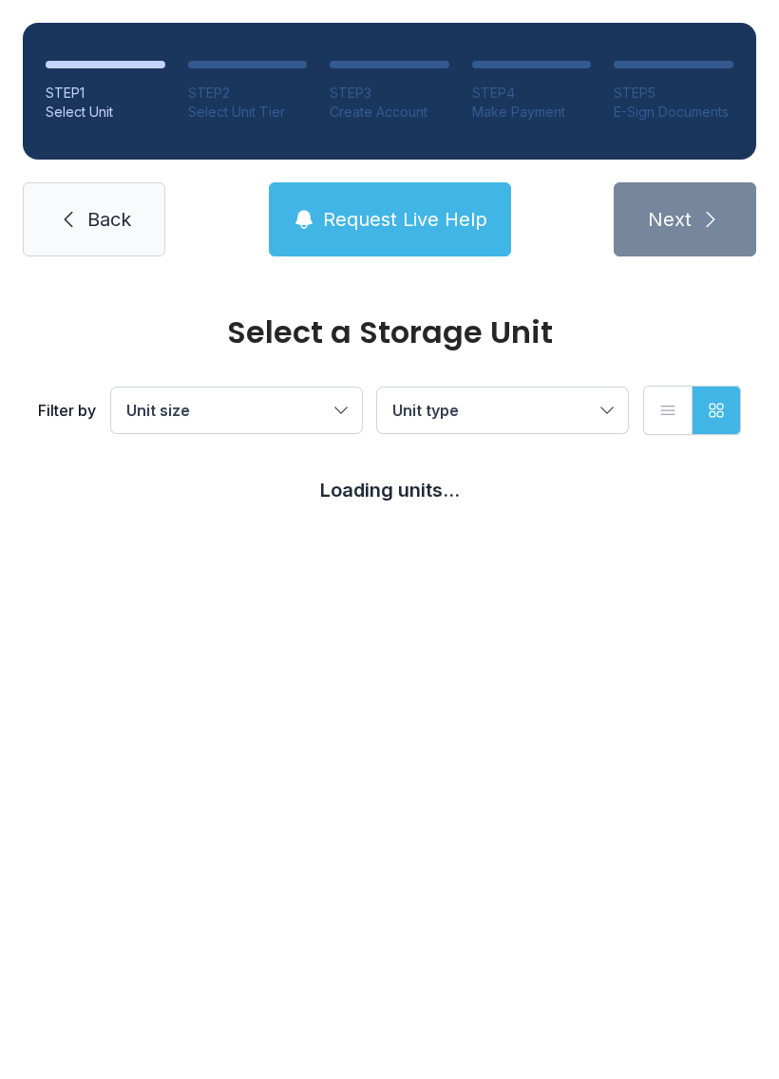
click at [69, 207] on link "Back" at bounding box center [94, 219] width 143 height 74
